Goal: Navigation & Orientation: Find specific page/section

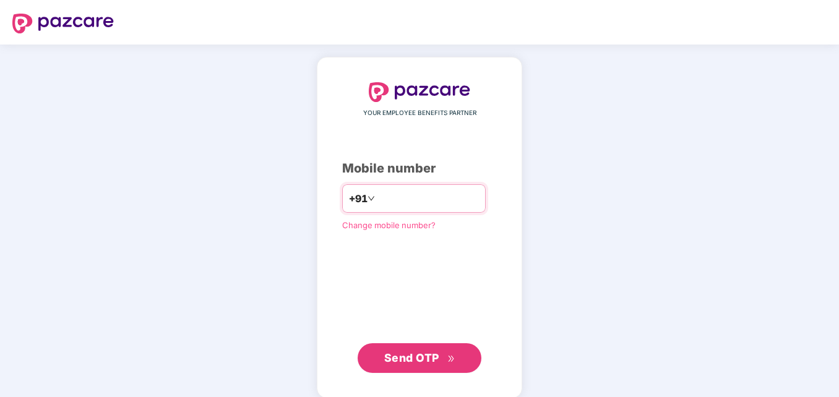
type input "**********"
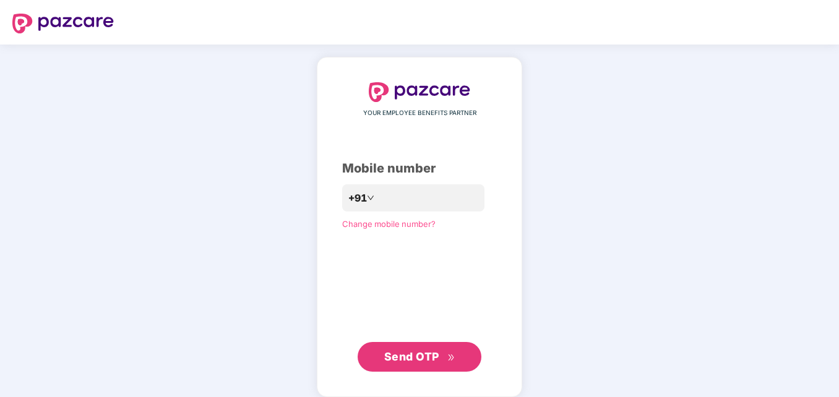
click at [405, 366] on button "Send OTP" at bounding box center [420, 357] width 124 height 30
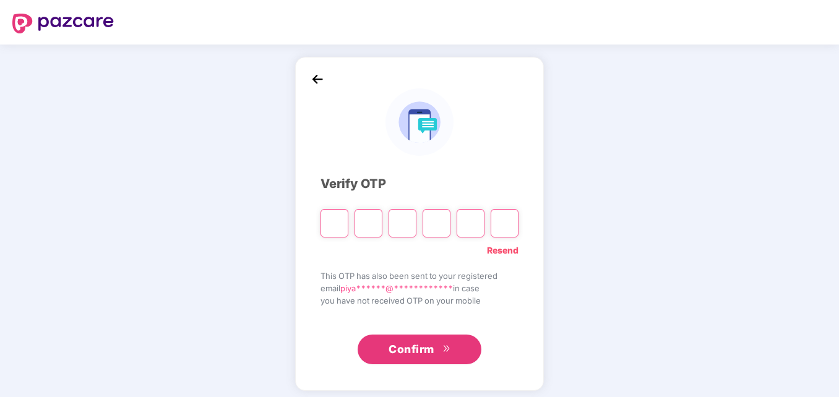
type input "*"
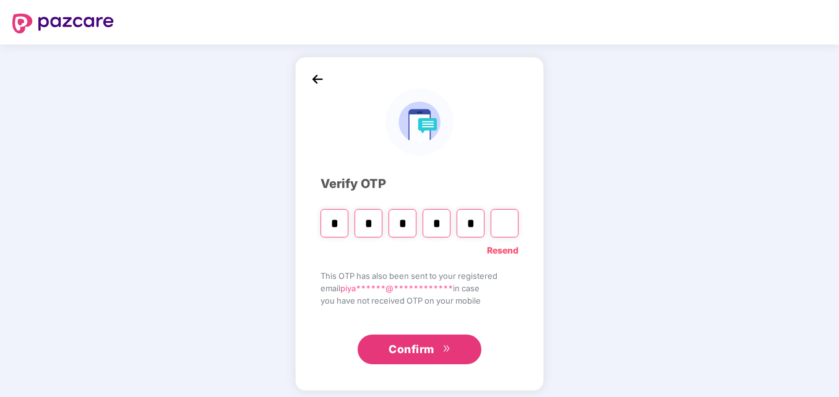
type input "*"
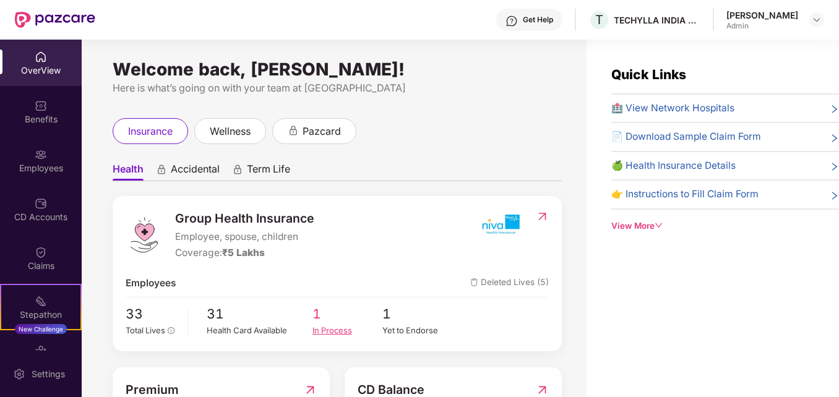
click at [314, 322] on span "1" at bounding box center [348, 314] width 71 height 20
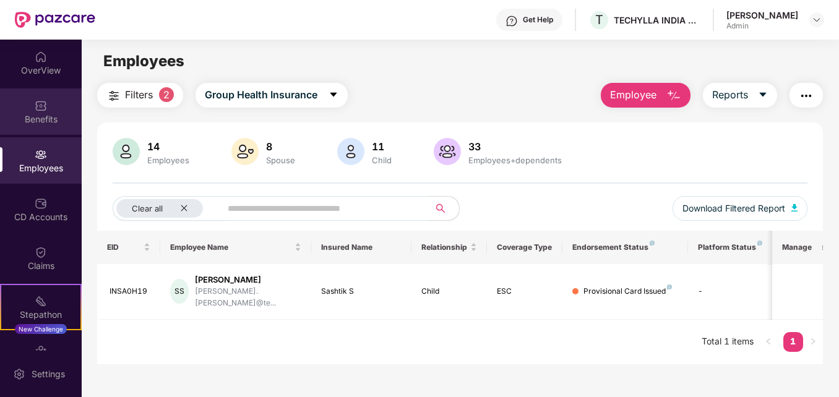
click at [47, 108] on div "Benefits" at bounding box center [41, 112] width 82 height 46
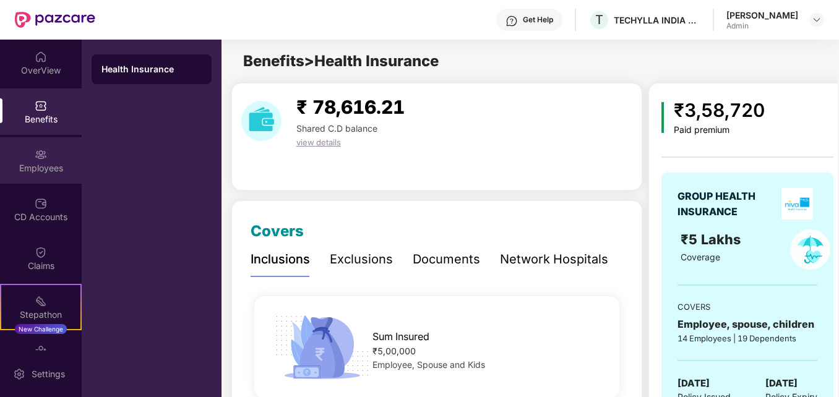
click at [32, 160] on div "Employees" at bounding box center [41, 160] width 82 height 46
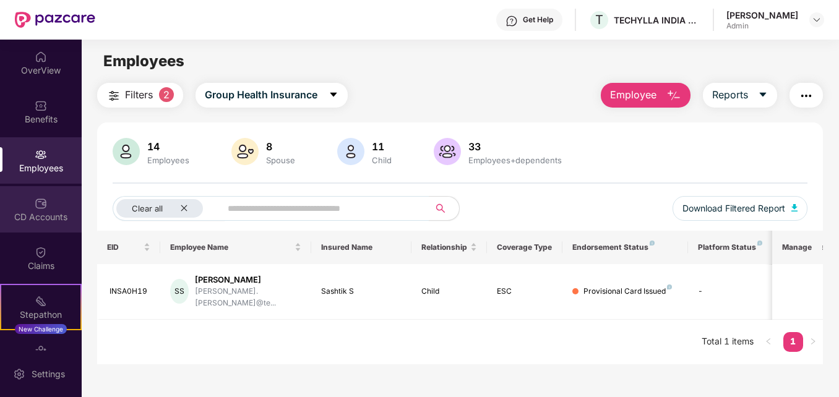
click at [35, 206] on img at bounding box center [41, 203] width 12 height 12
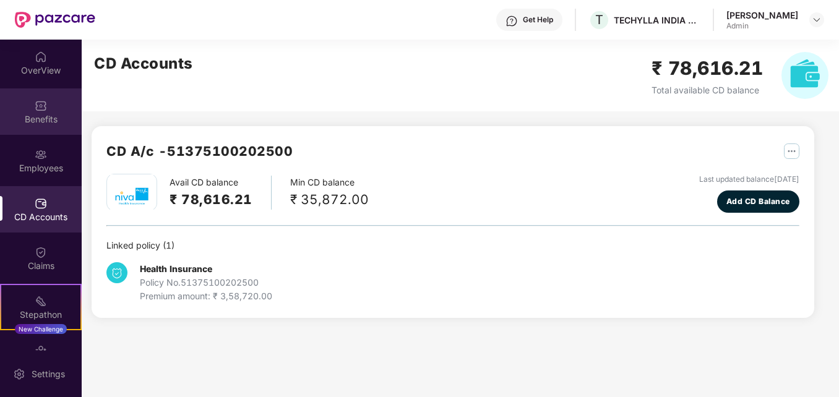
click at [39, 111] on img at bounding box center [41, 106] width 12 height 12
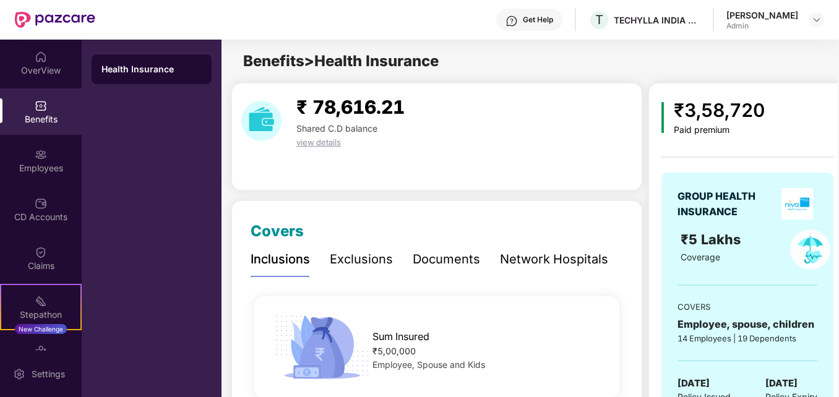
click at [360, 261] on div "Exclusions" at bounding box center [361, 259] width 63 height 19
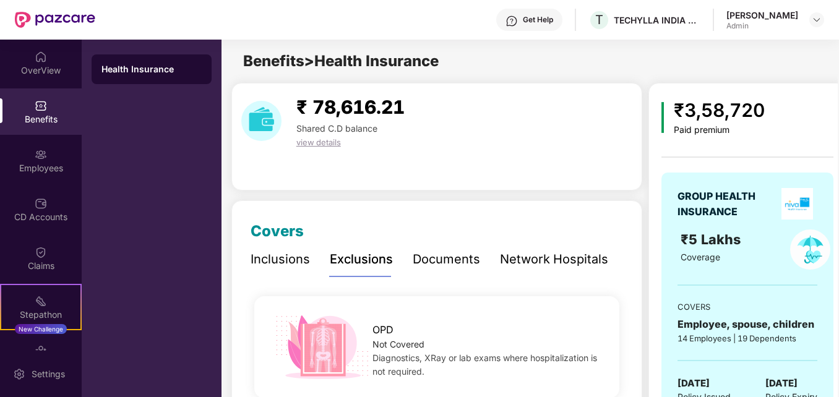
click at [425, 266] on div "Documents" at bounding box center [446, 259] width 67 height 19
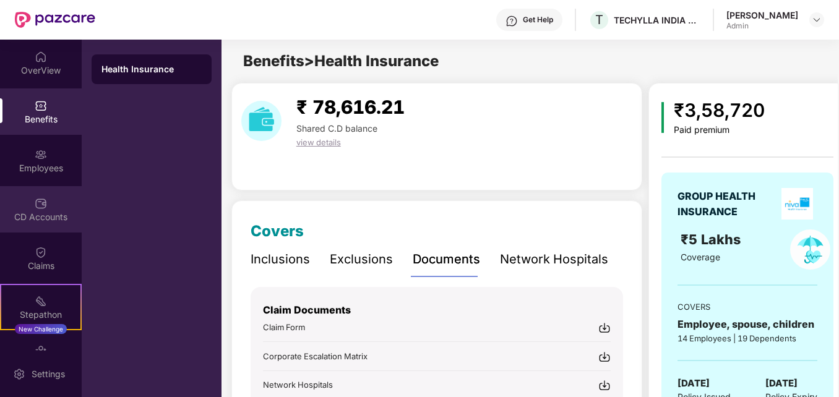
click at [29, 210] on div "CD Accounts" at bounding box center [41, 209] width 82 height 46
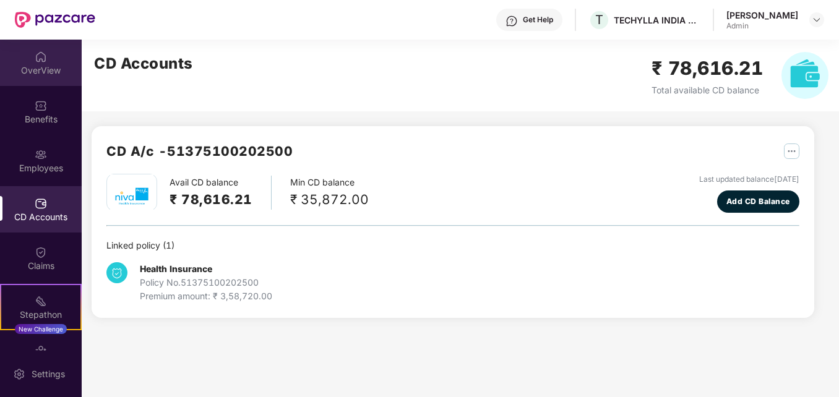
click at [30, 70] on div "OverView" at bounding box center [41, 70] width 82 height 12
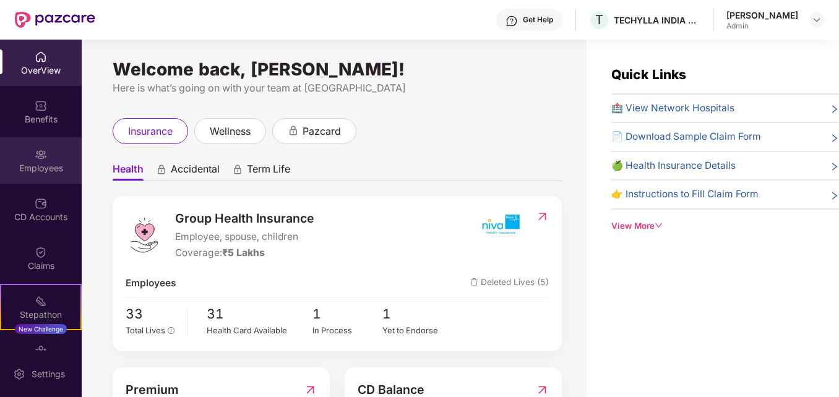
click at [35, 159] on img at bounding box center [41, 155] width 12 height 12
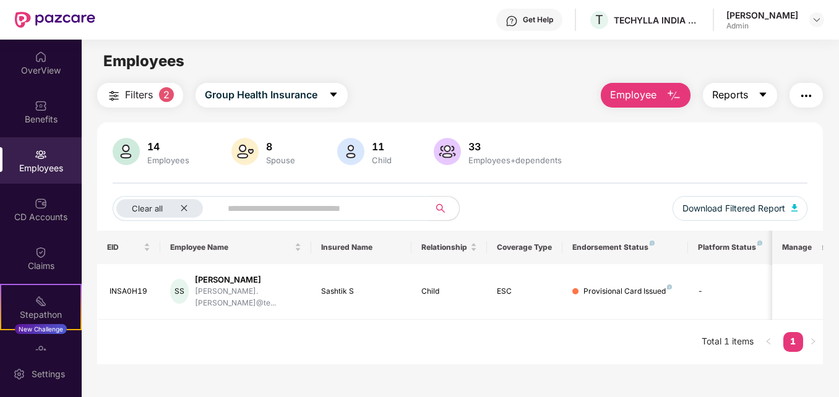
click at [768, 93] on icon "caret-down" at bounding box center [763, 95] width 10 height 10
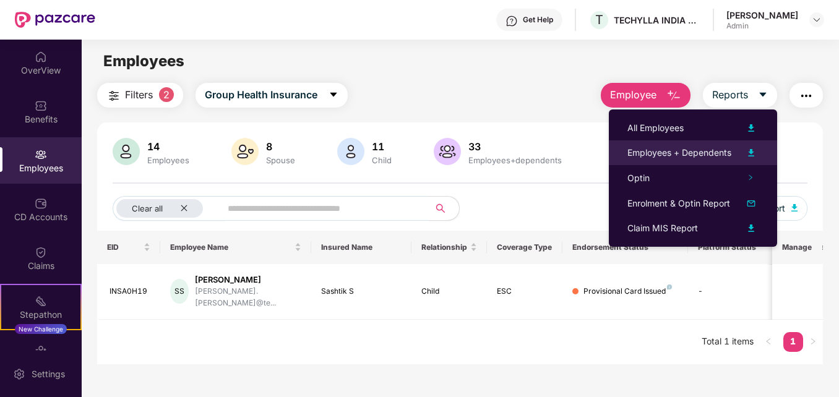
click at [662, 153] on div "Employees + Dependents" at bounding box center [680, 153] width 104 height 14
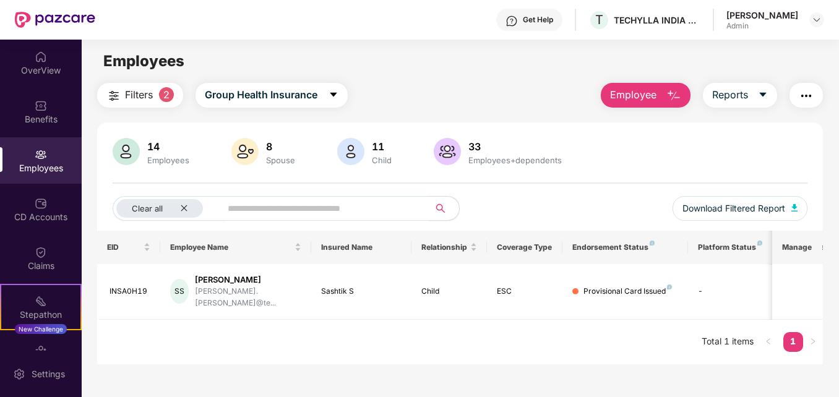
click at [239, 44] on main "Employees Filters 2 Group Health Insurance Employee Reports 14 Employees 8 Spou…" at bounding box center [460, 238] width 757 height 397
click at [41, 201] on img at bounding box center [41, 203] width 12 height 12
